Goal: Check status: Check status

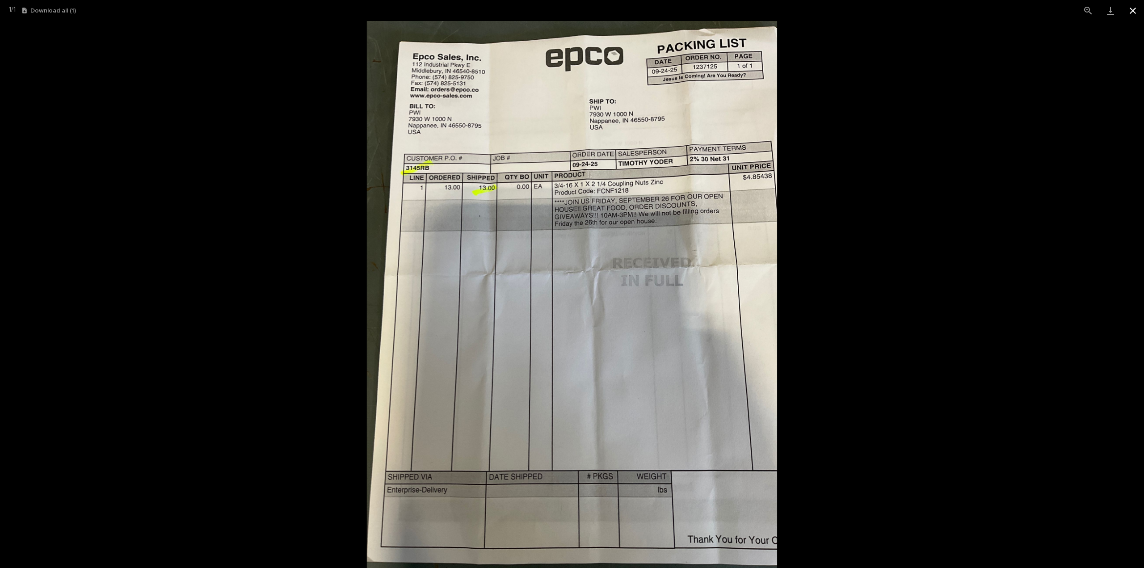
click at [1135, 11] on button "Close gallery" at bounding box center [1133, 10] width 22 height 21
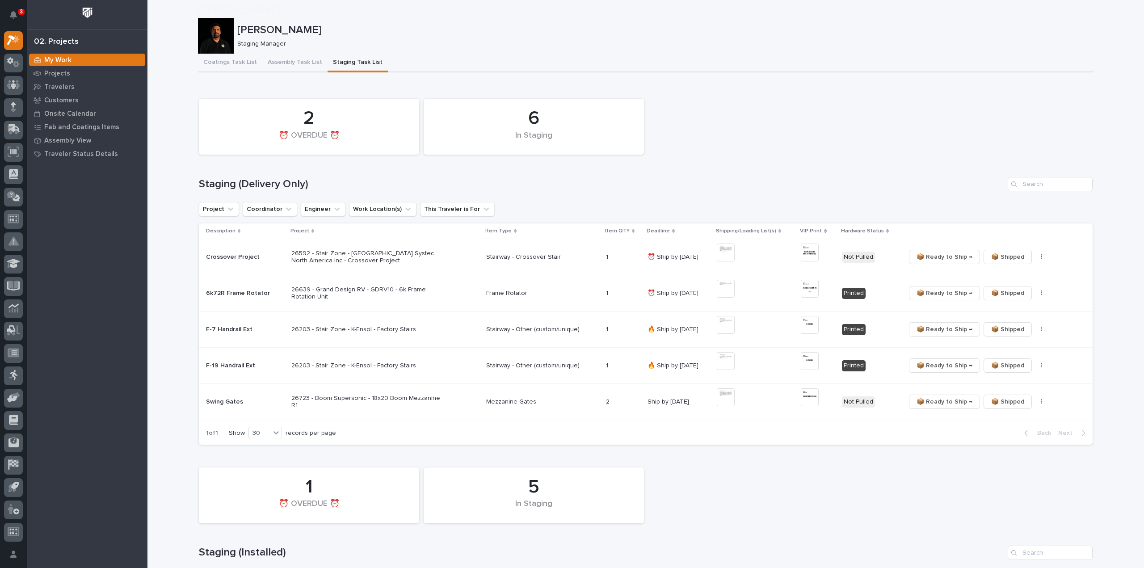
scroll to position [1430, 0]
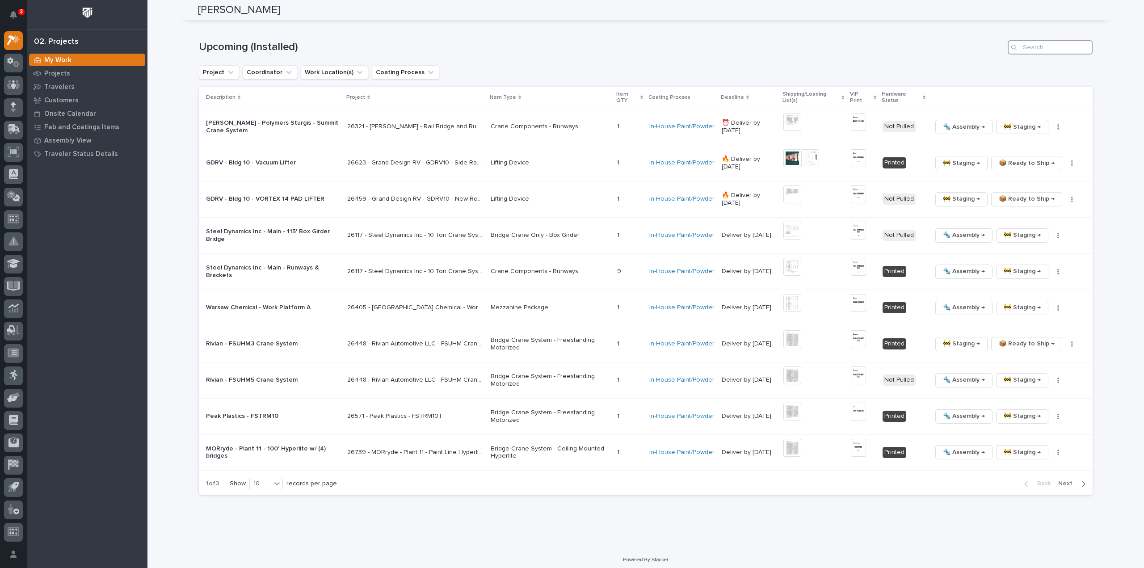
click at [1048, 45] on input "Search" at bounding box center [1050, 47] width 85 height 14
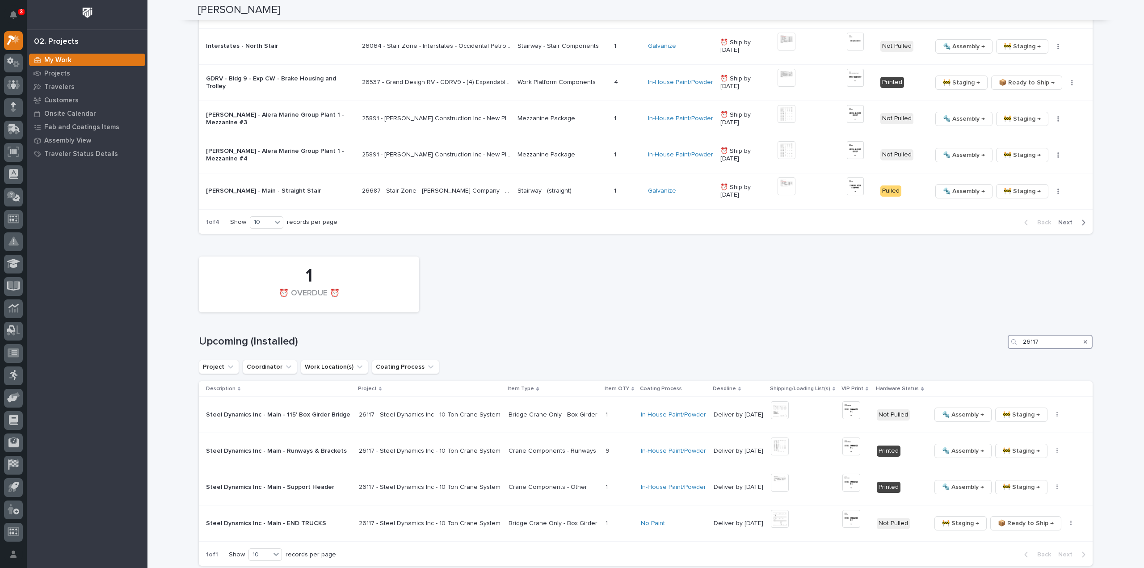
scroll to position [1207, 0]
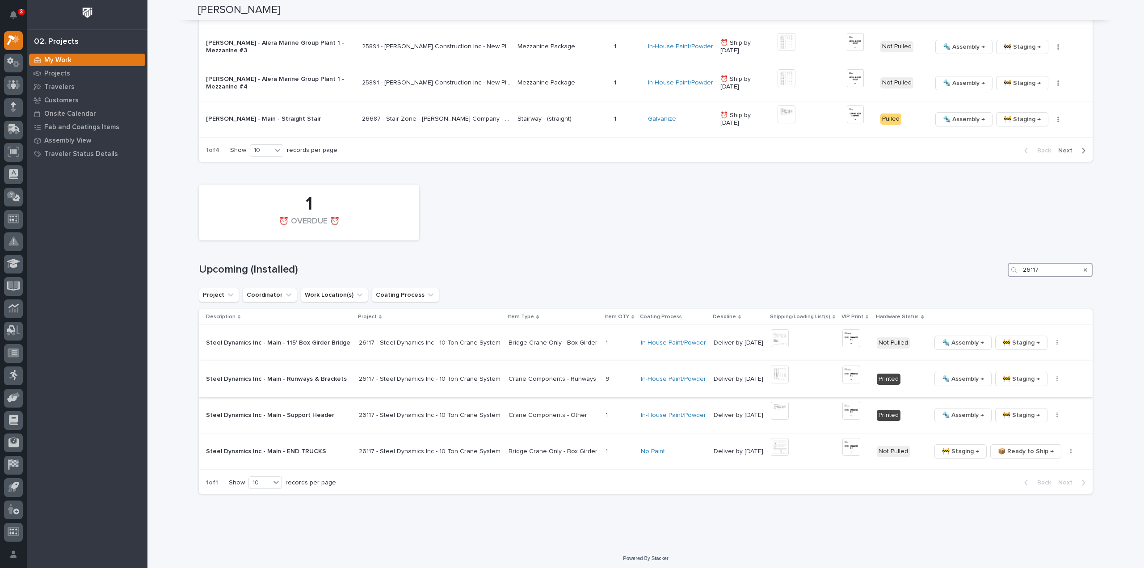
type input "26117"
click at [847, 373] on img at bounding box center [851, 375] width 18 height 18
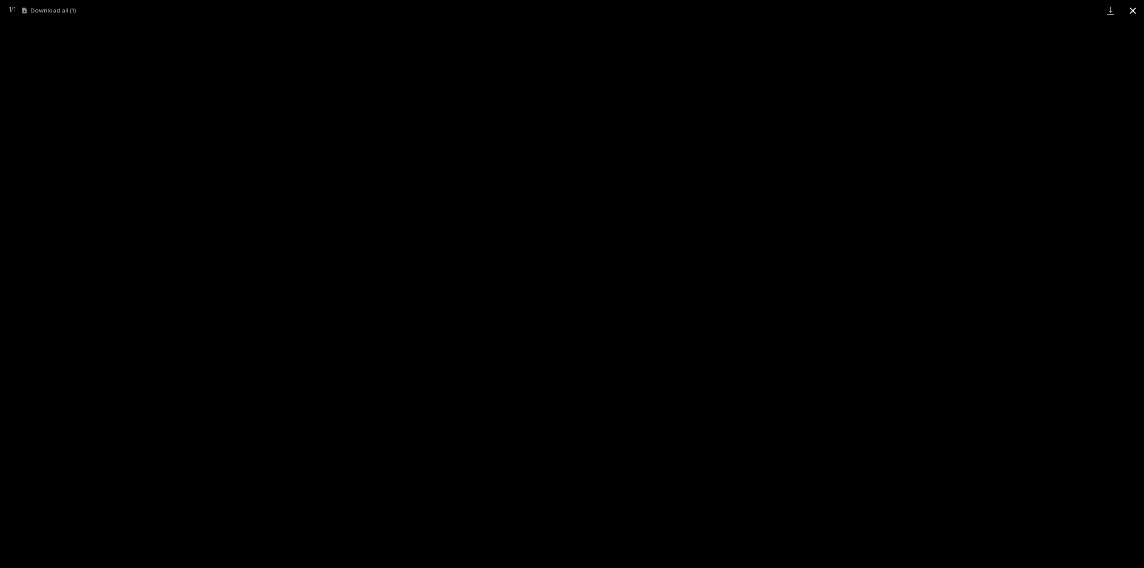
click at [1133, 10] on button "Close gallery" at bounding box center [1133, 10] width 22 height 21
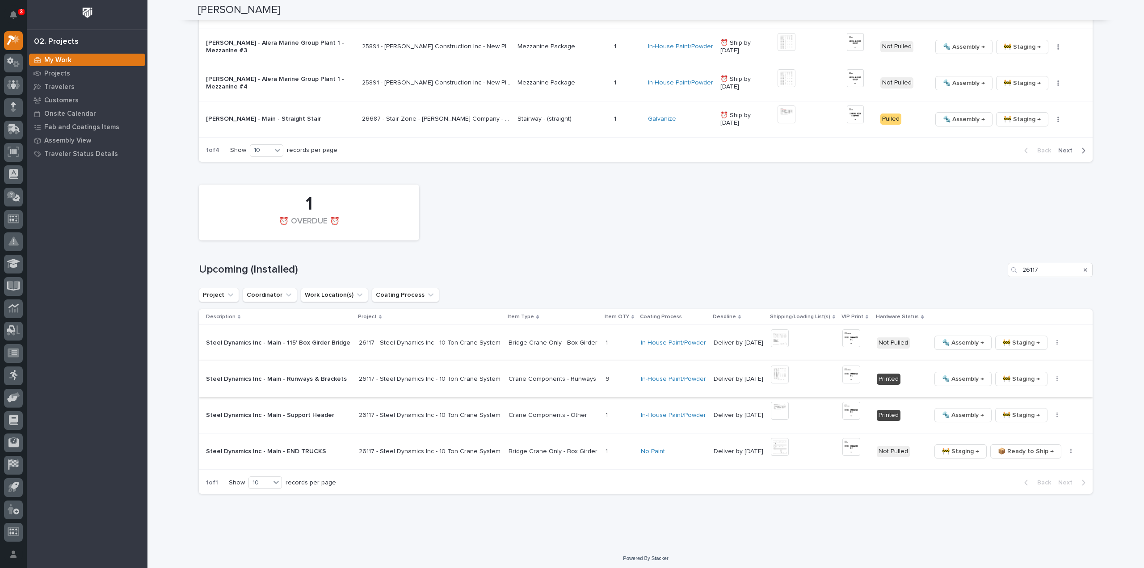
click at [844, 372] on img at bounding box center [851, 375] width 18 height 18
